Goal: Transaction & Acquisition: Book appointment/travel/reservation

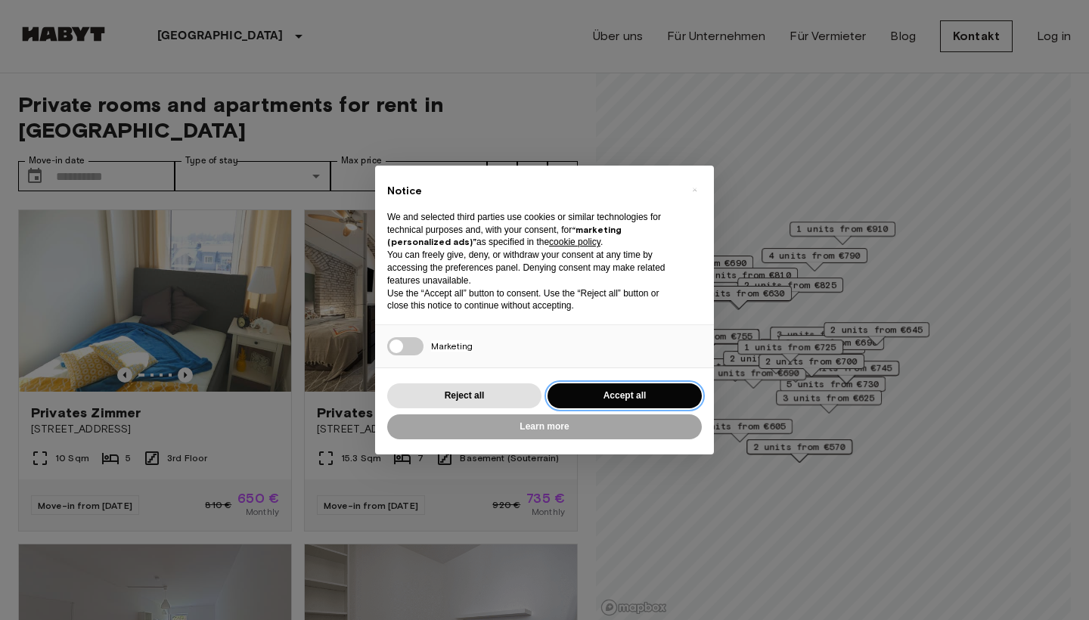
click at [609, 392] on button "Accept all" at bounding box center [624, 395] width 154 height 25
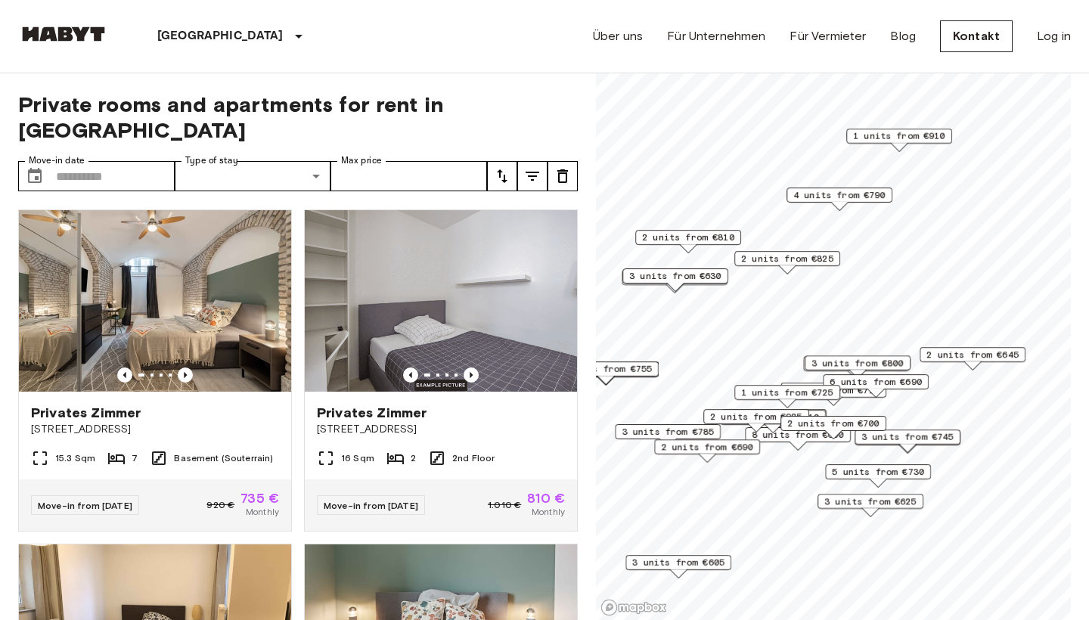
click at [798, 257] on span "2 units from €825" at bounding box center [787, 259] width 92 height 14
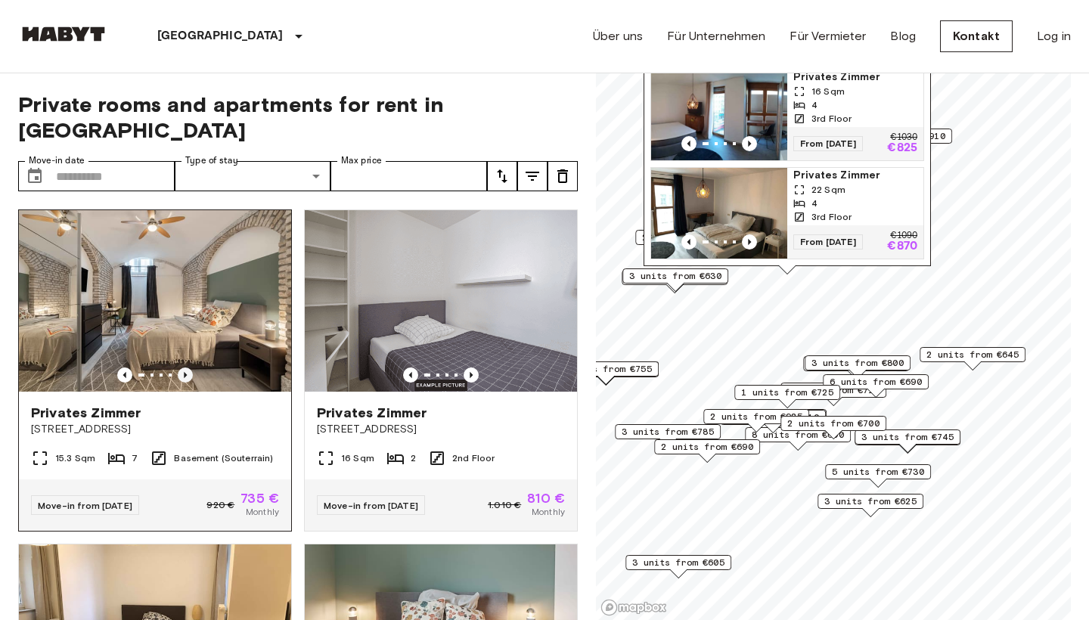
click at [180, 367] on icon "Previous image" at bounding box center [185, 374] width 15 height 15
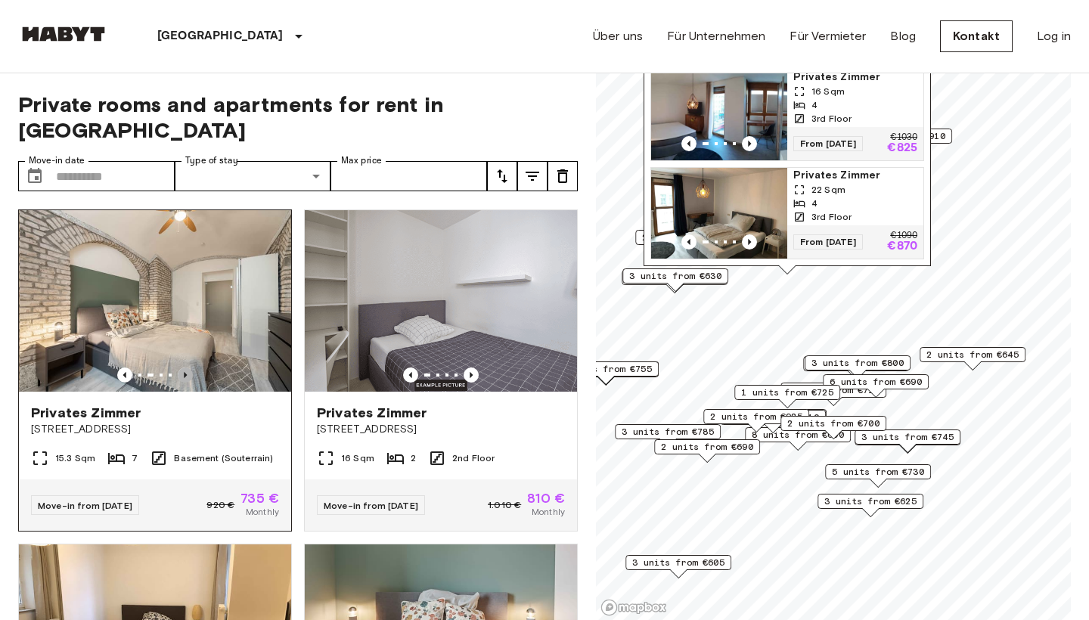
click at [181, 367] on icon "Previous image" at bounding box center [185, 374] width 15 height 15
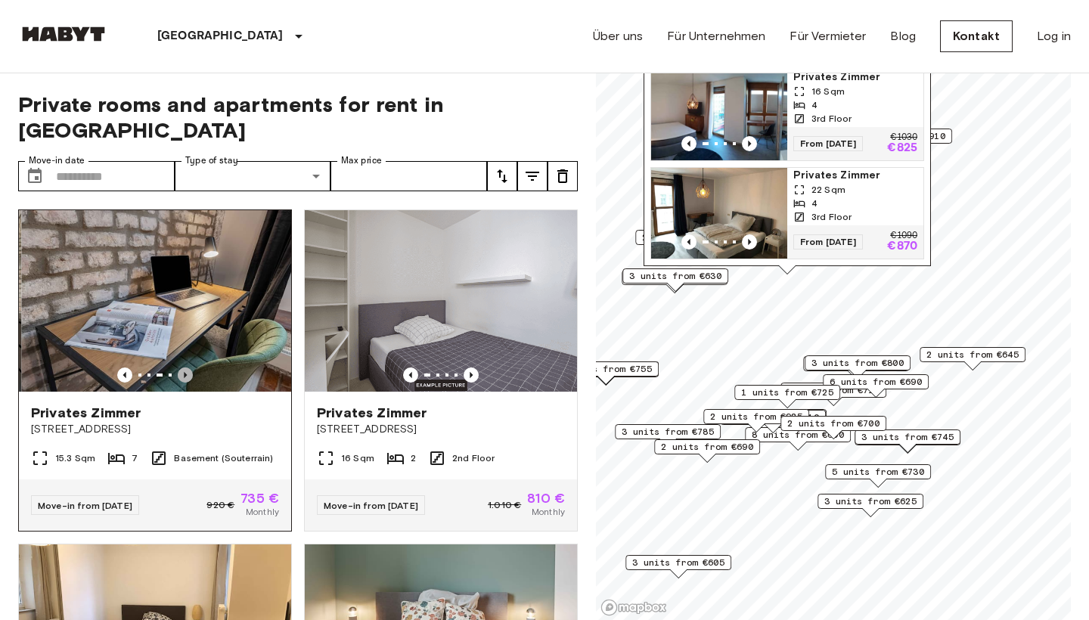
click at [181, 367] on icon "Previous image" at bounding box center [185, 374] width 15 height 15
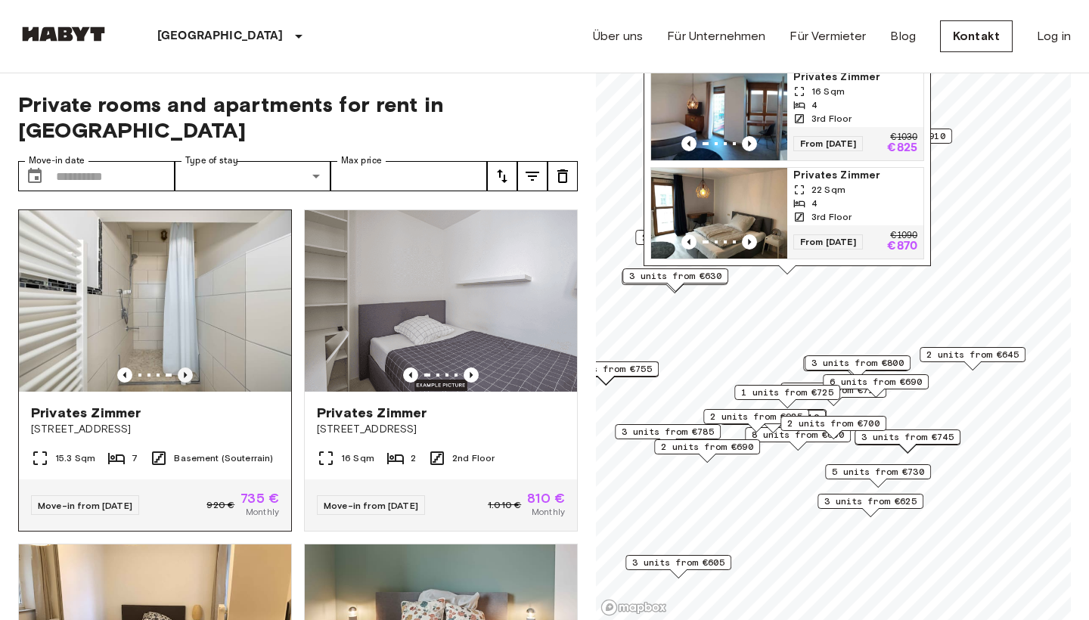
click at [181, 367] on icon "Previous image" at bounding box center [185, 374] width 15 height 15
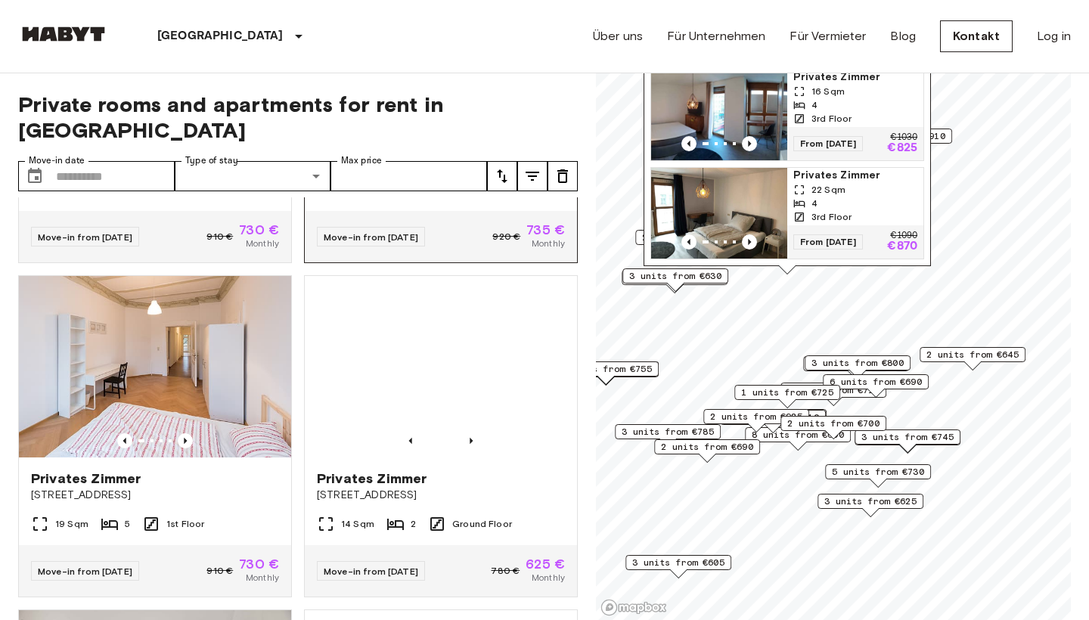
scroll to position [937, 0]
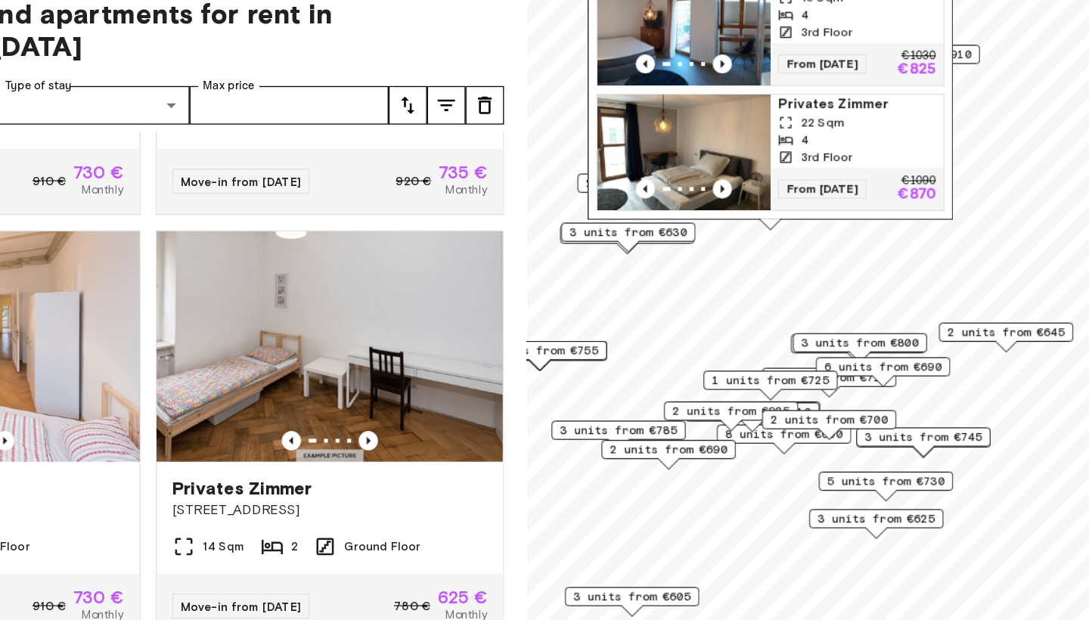
click at [825, 430] on div "Map marker" at bounding box center [833, 434] width 17 height 8
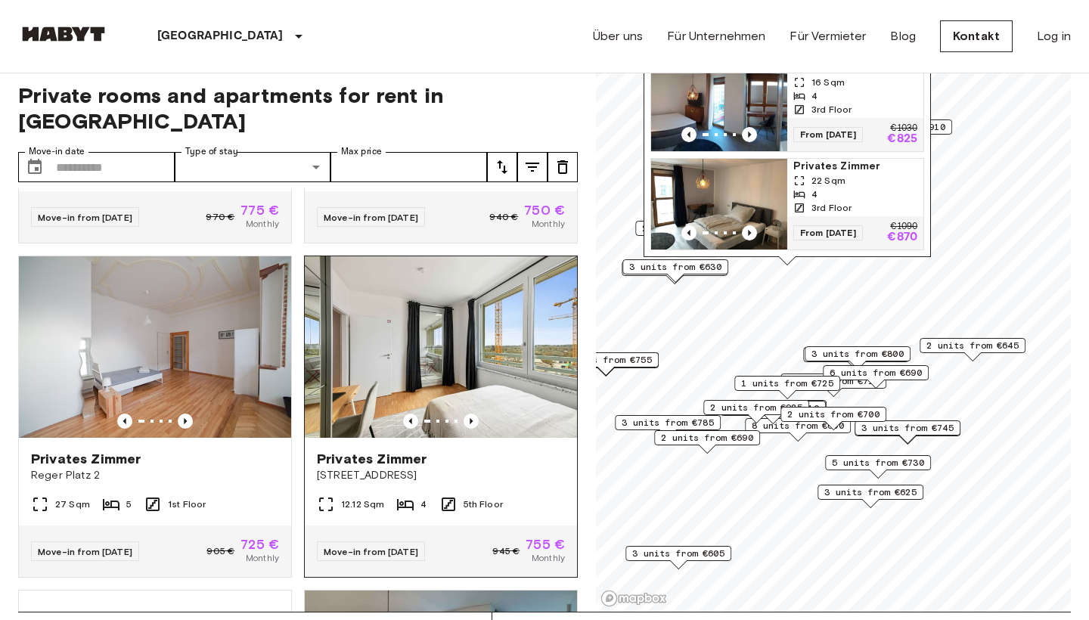
scroll to position [1616, 0]
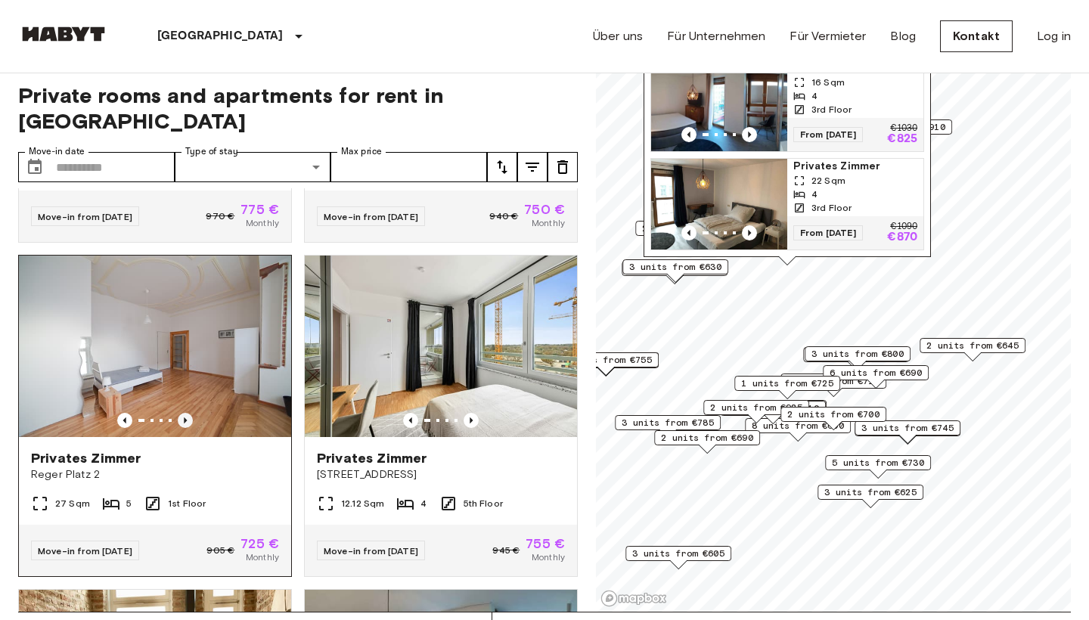
click at [184, 413] on icon "Previous image" at bounding box center [185, 420] width 15 height 15
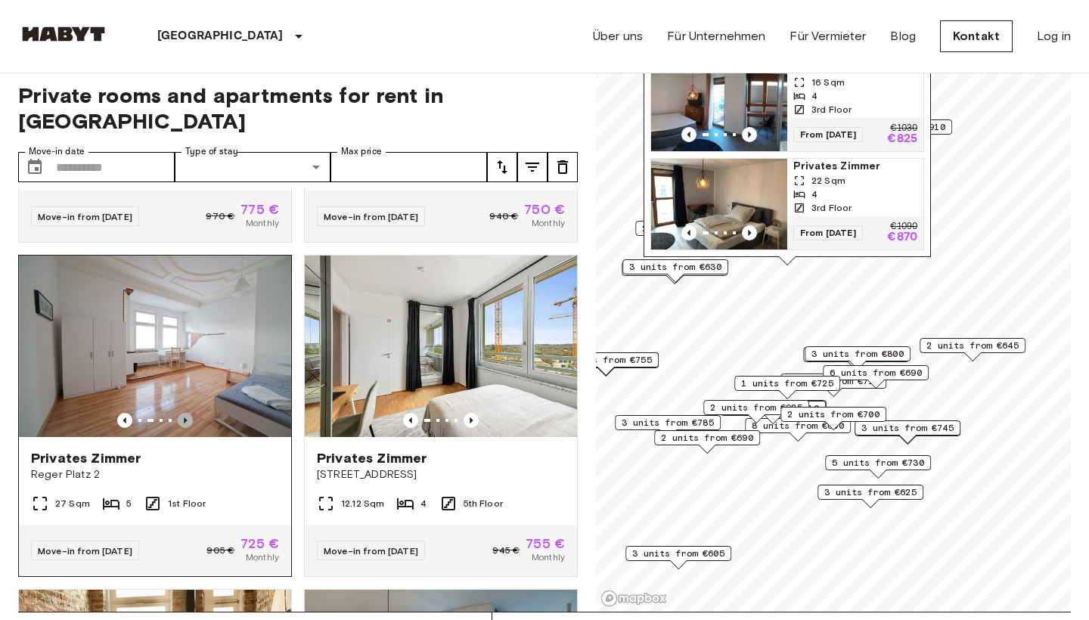
click at [184, 413] on icon "Previous image" at bounding box center [185, 420] width 15 height 15
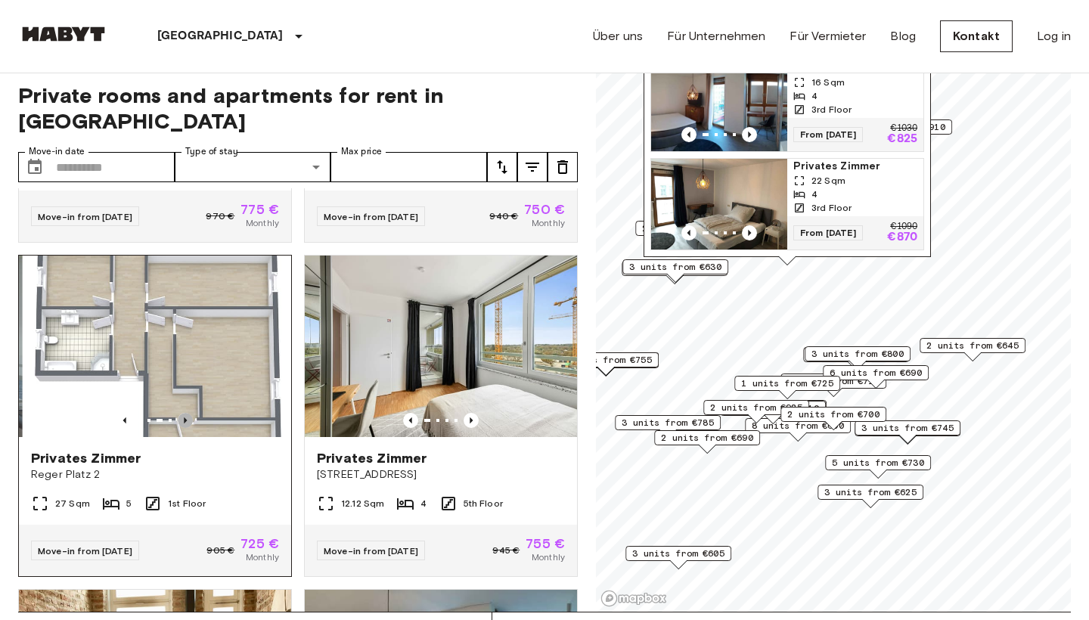
click at [184, 413] on icon "Previous image" at bounding box center [185, 420] width 15 height 15
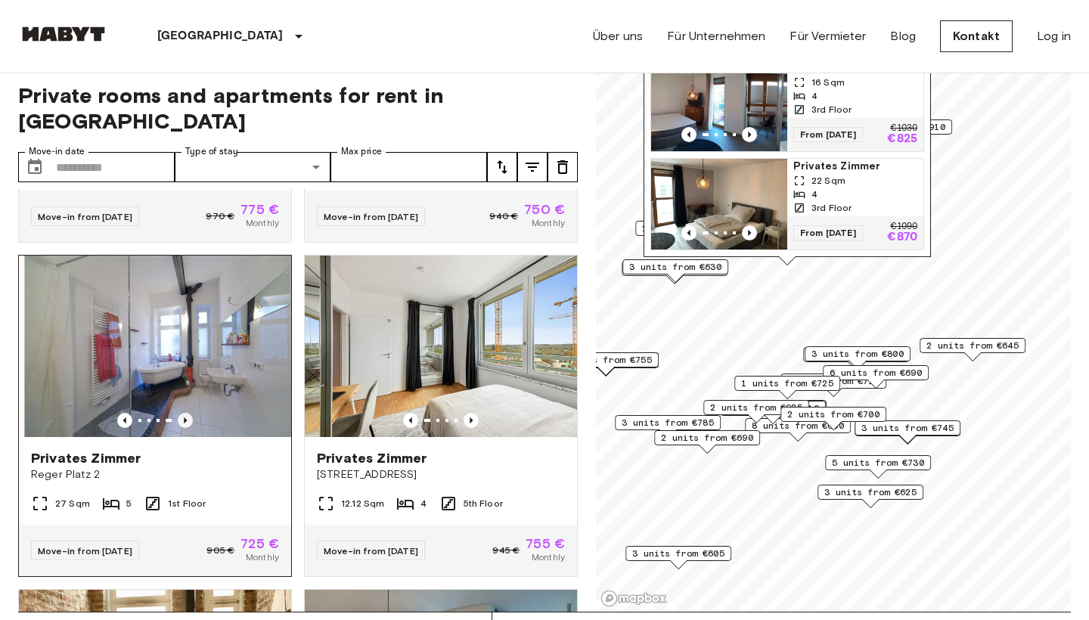
click at [184, 413] on icon "Previous image" at bounding box center [185, 420] width 15 height 15
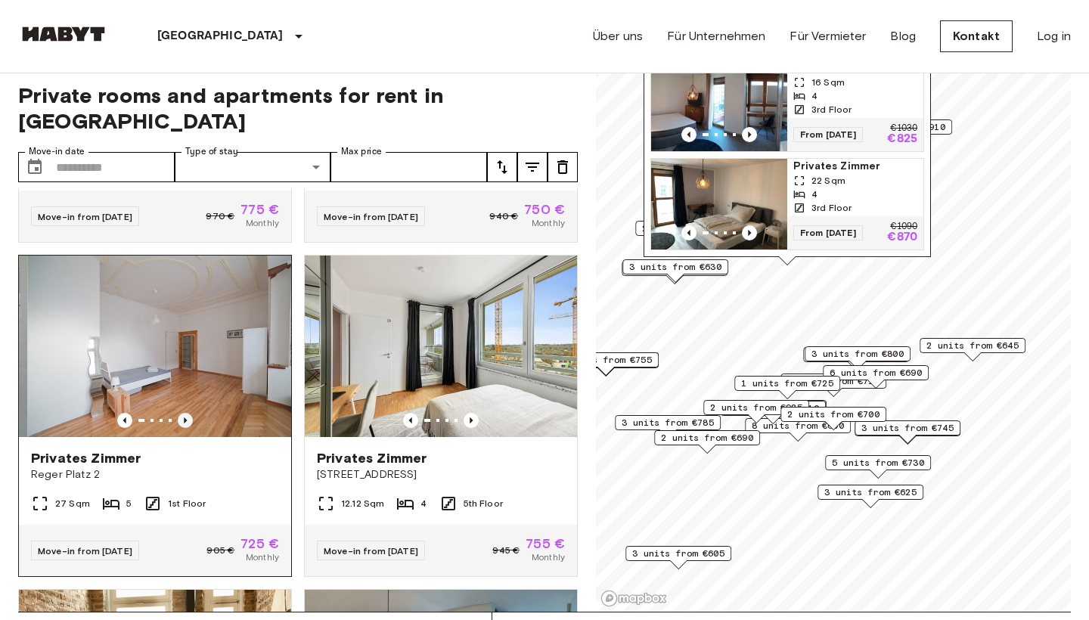
click at [184, 413] on icon "Previous image" at bounding box center [185, 420] width 15 height 15
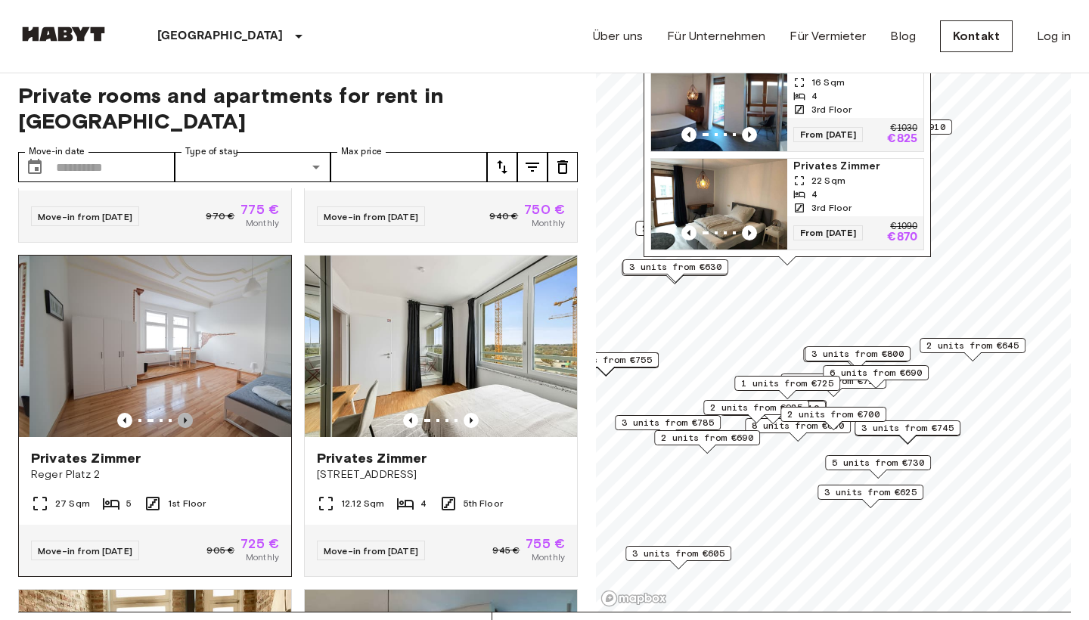
click at [184, 413] on icon "Previous image" at bounding box center [185, 420] width 15 height 15
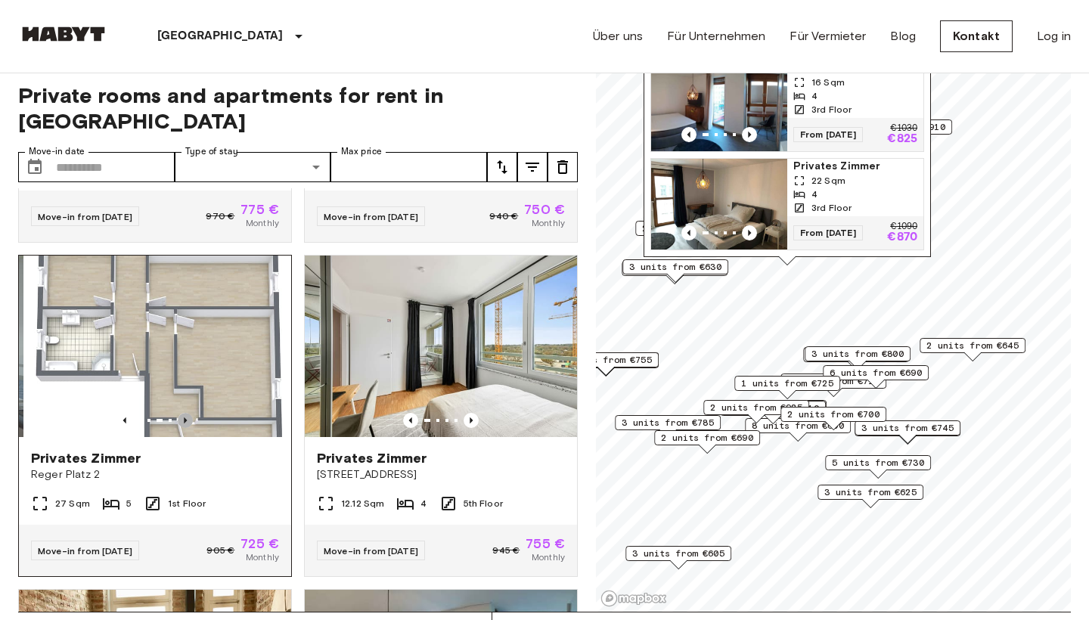
click at [185, 413] on icon "Previous image" at bounding box center [185, 420] width 15 height 15
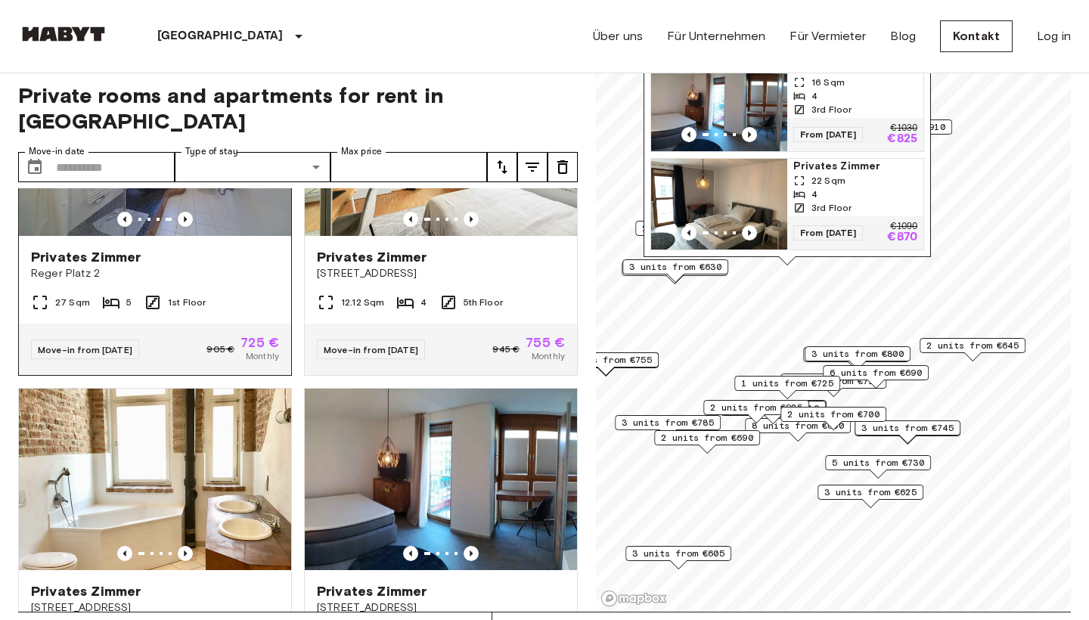
scroll to position [1887, 0]
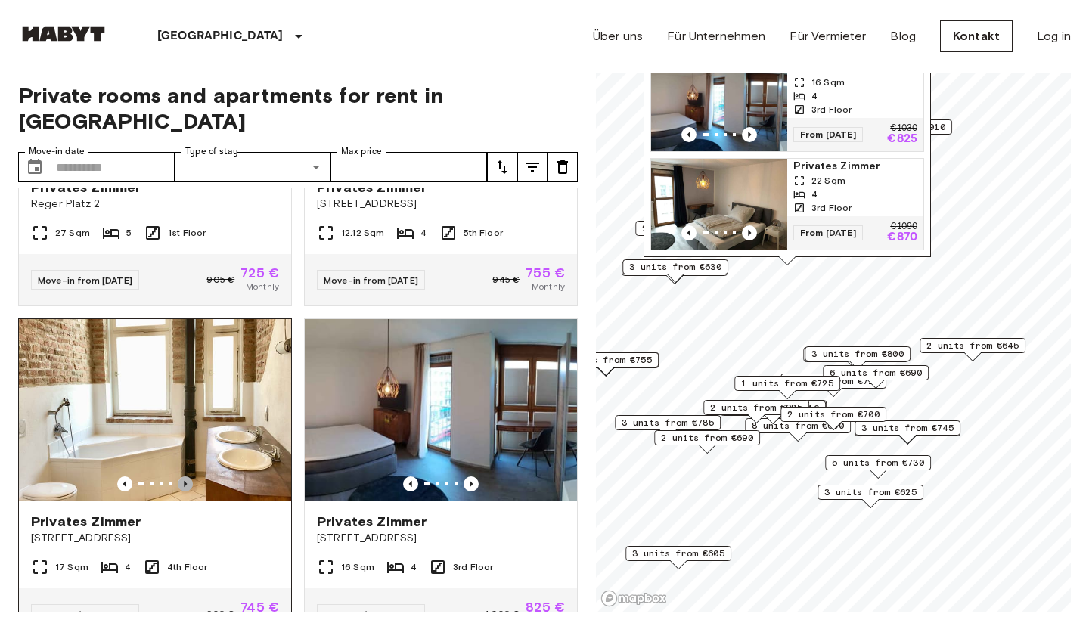
click at [187, 476] on icon "Previous image" at bounding box center [185, 483] width 15 height 15
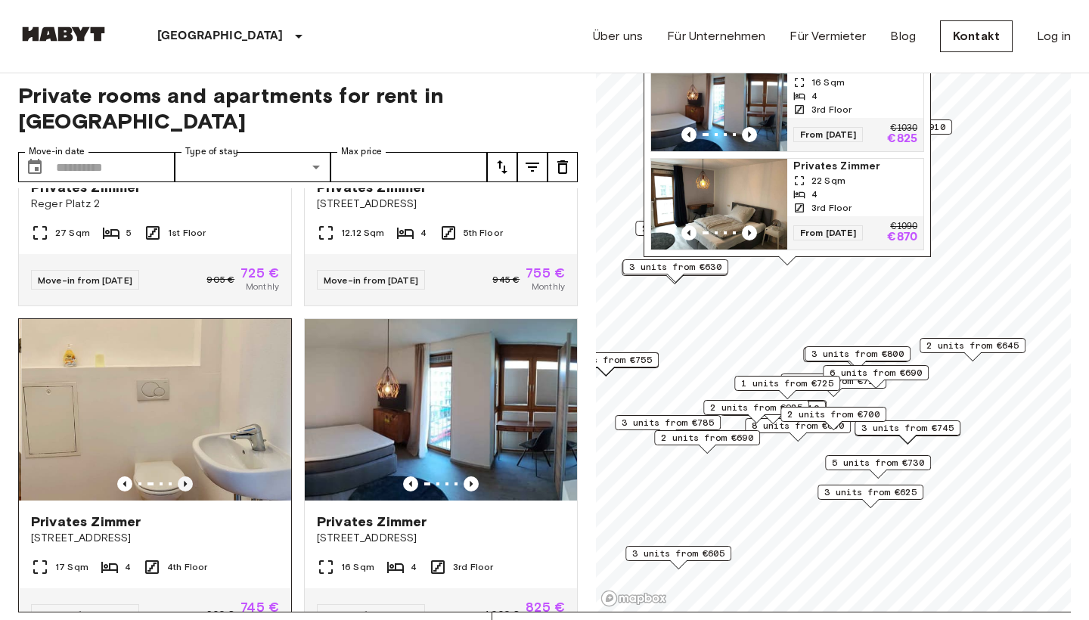
click at [187, 476] on icon "Previous image" at bounding box center [185, 483] width 15 height 15
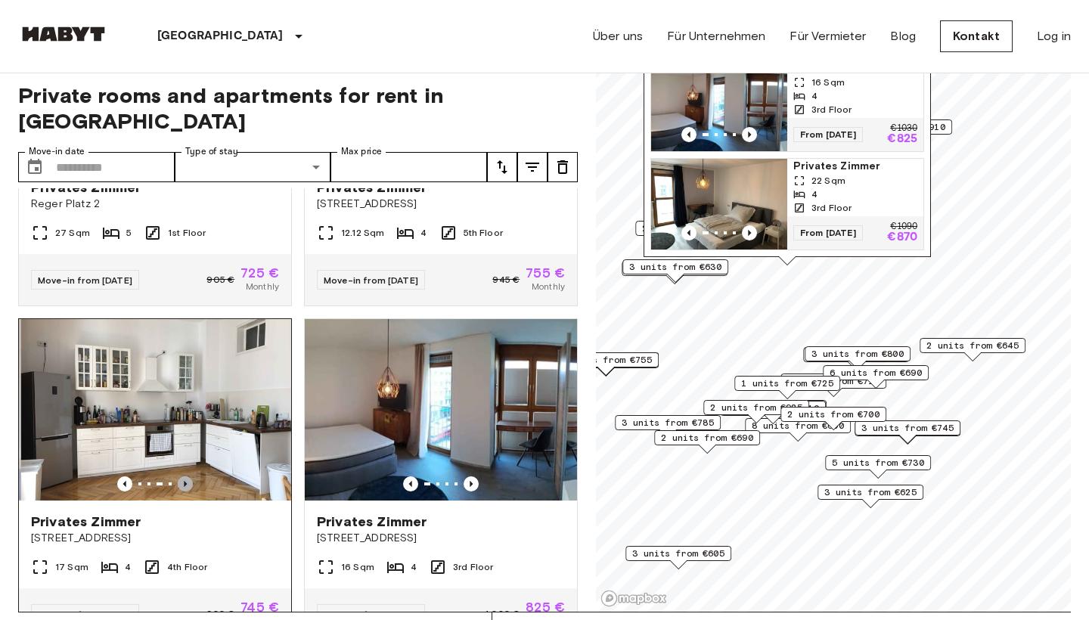
click at [187, 476] on icon "Previous image" at bounding box center [185, 483] width 15 height 15
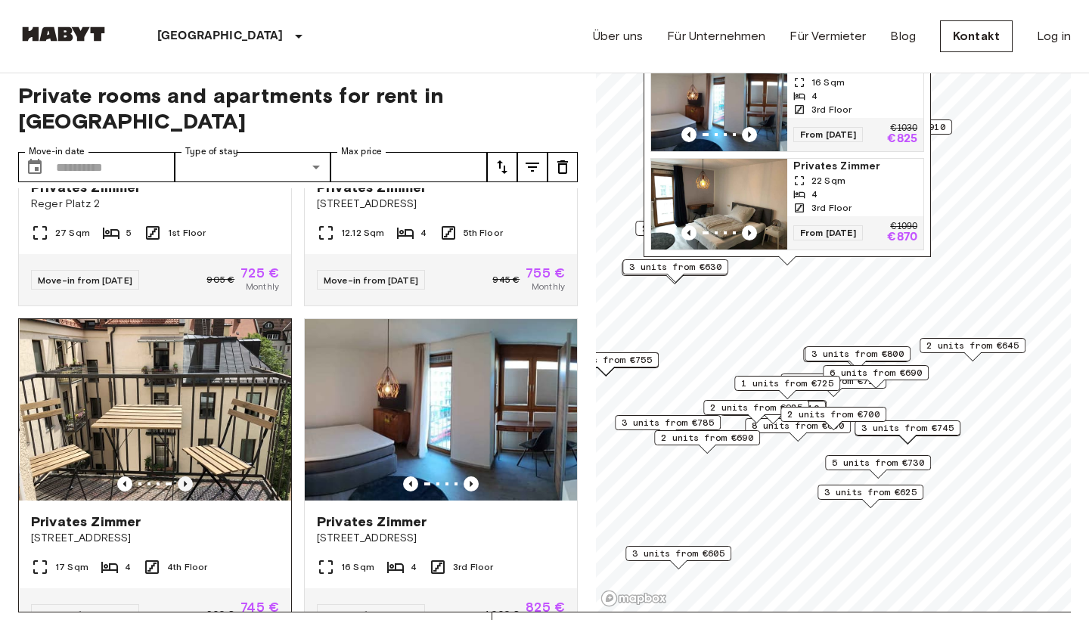
click at [187, 476] on icon "Previous image" at bounding box center [185, 483] width 15 height 15
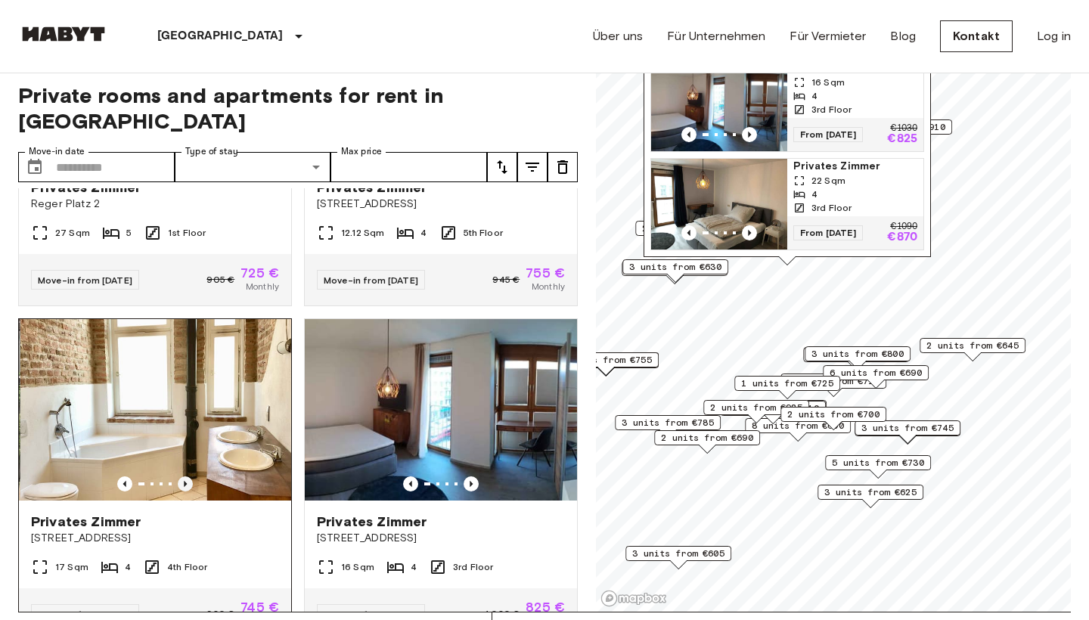
click at [187, 476] on icon "Previous image" at bounding box center [185, 483] width 15 height 15
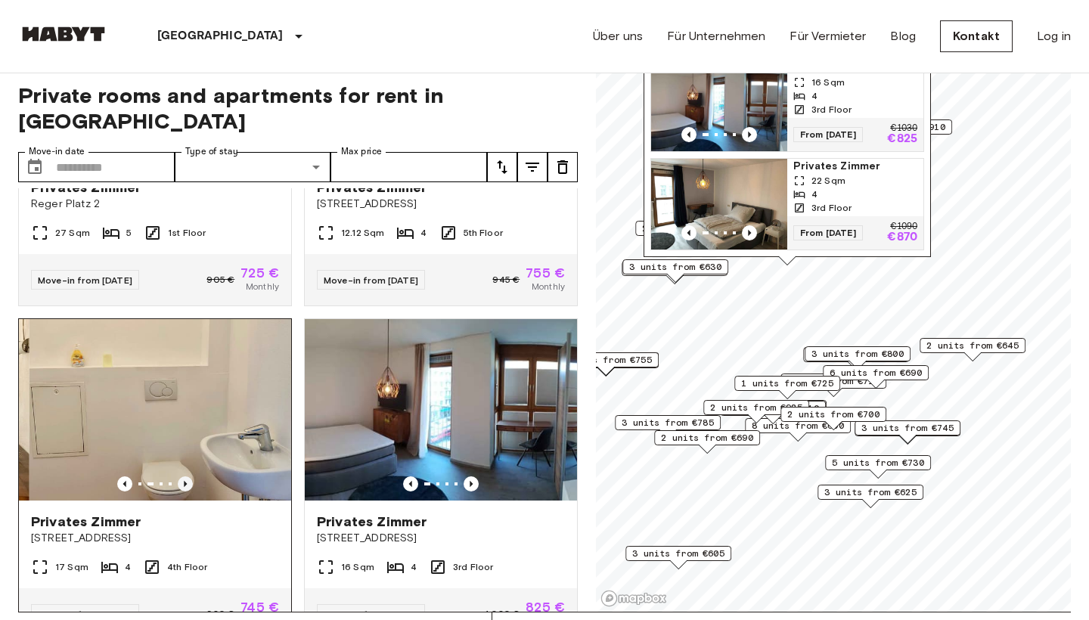
click at [187, 476] on icon "Previous image" at bounding box center [185, 483] width 15 height 15
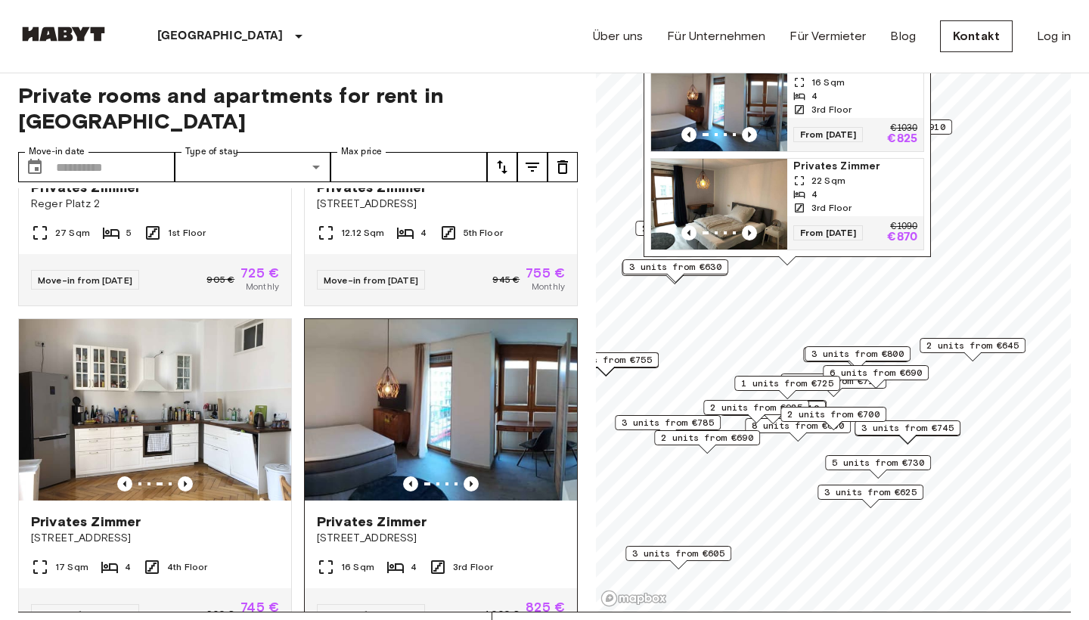
scroll to position [1915, 0]
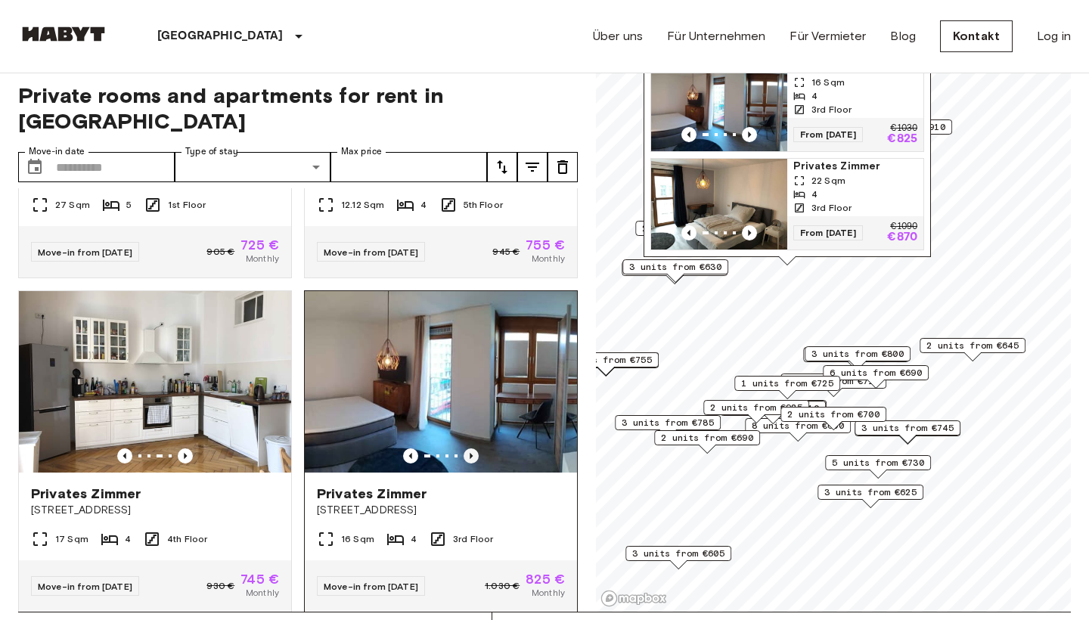
click at [467, 448] on icon "Previous image" at bounding box center [470, 455] width 15 height 15
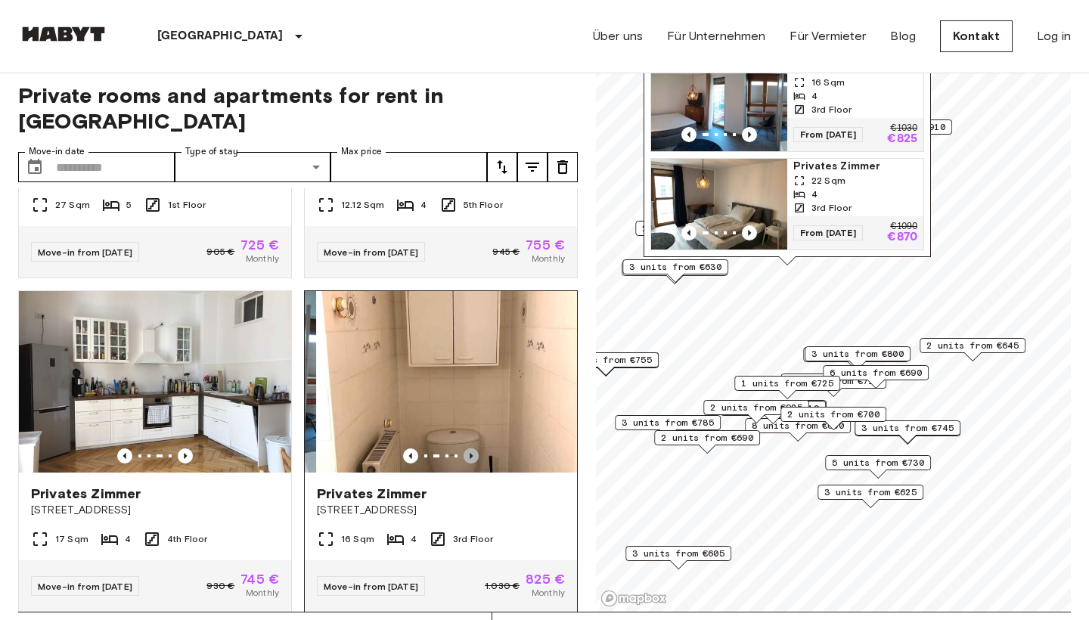
click at [467, 448] on icon "Previous image" at bounding box center [470, 455] width 15 height 15
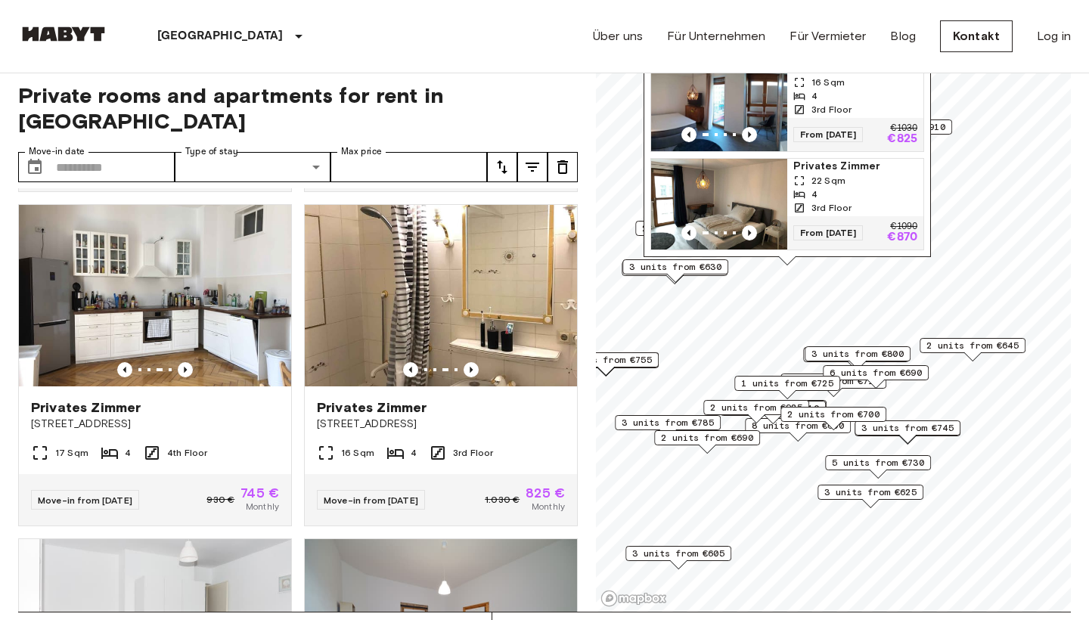
scroll to position [1947, 0]
